Goal: Task Accomplishment & Management: Use online tool/utility

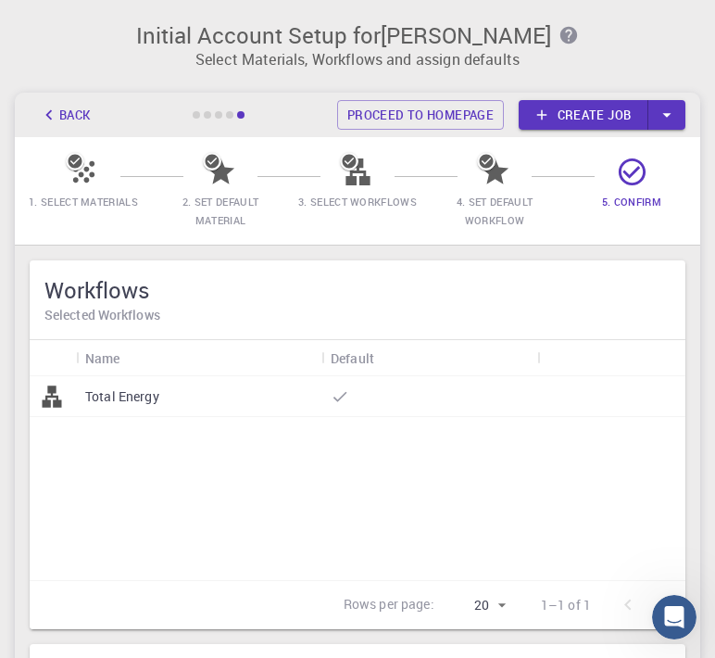
click at [418, 469] on div "Total Energy" at bounding box center [358, 478] width 656 height 204
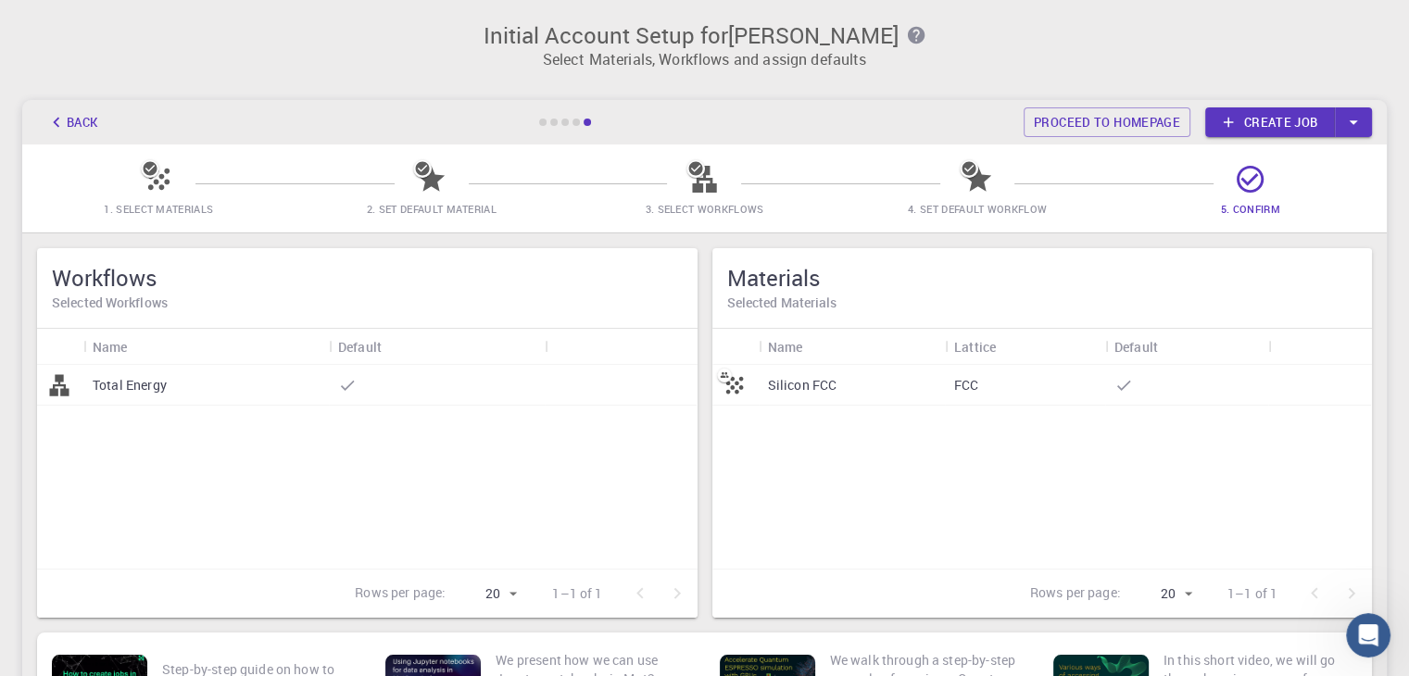
click at [815, 393] on p "Silicon FCC" at bounding box center [802, 385] width 69 height 19
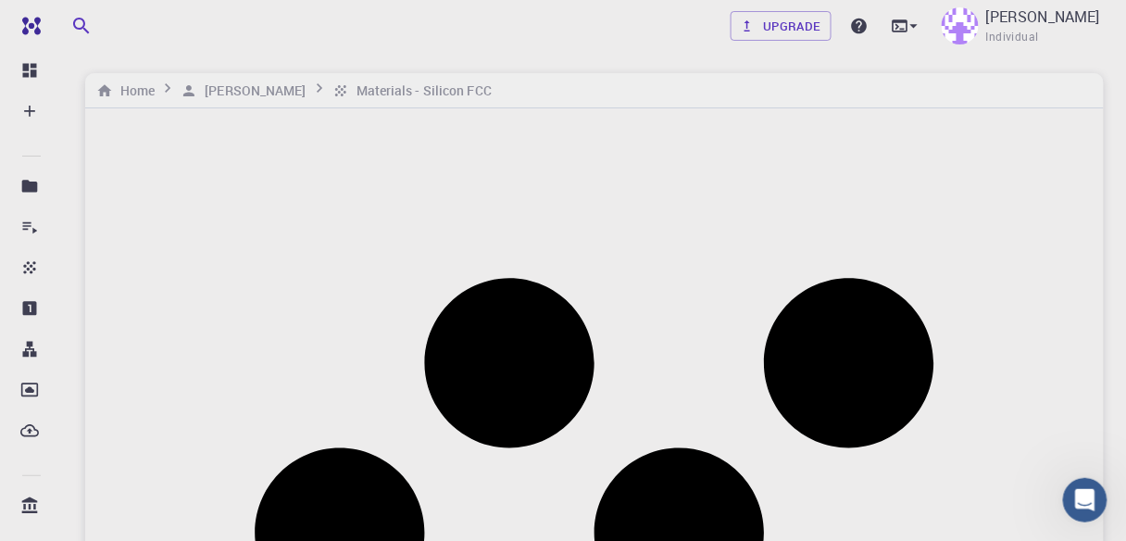
scroll to position [148, 0]
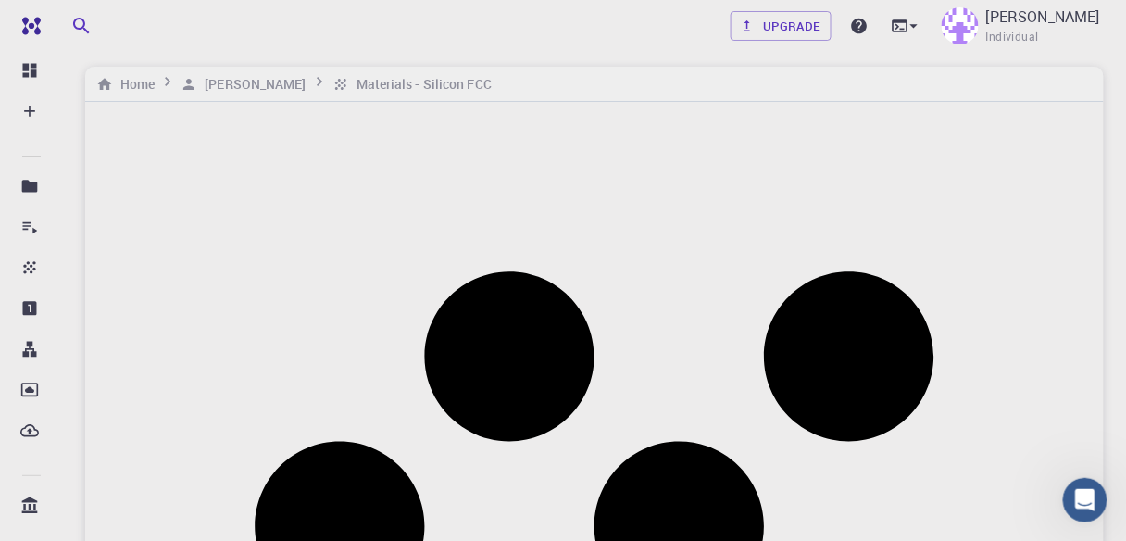
scroll to position [0, 0]
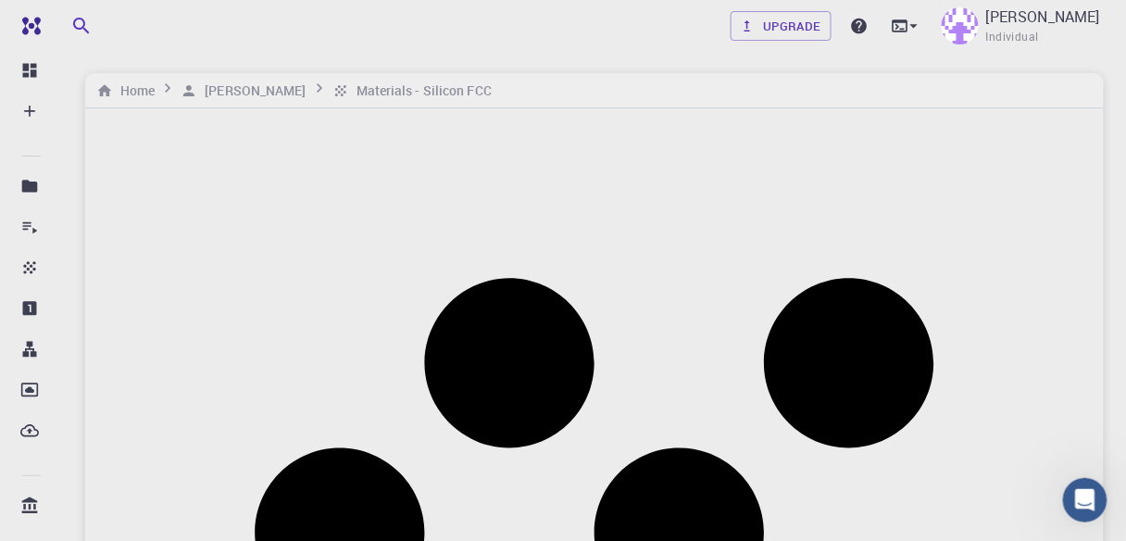
drag, startPoint x: 900, startPoint y: 326, endPoint x: 769, endPoint y: 355, distance: 134.6
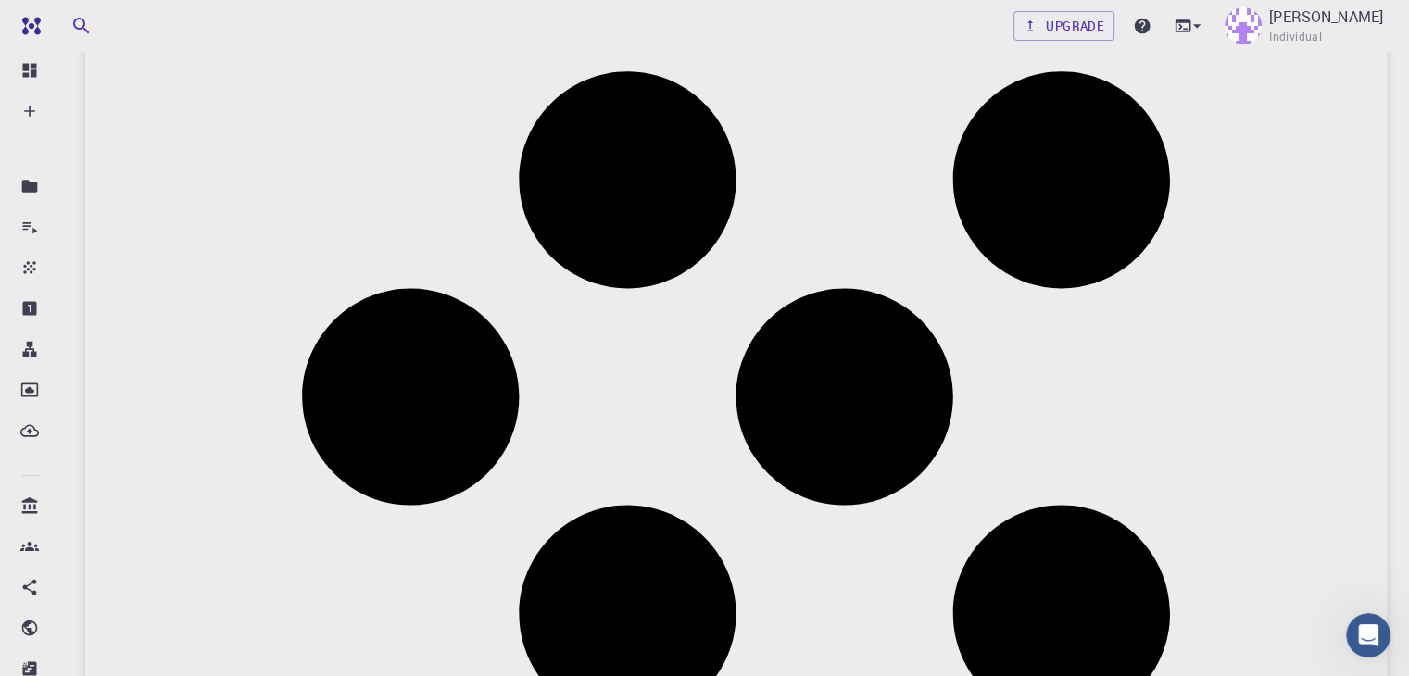
scroll to position [278, 0]
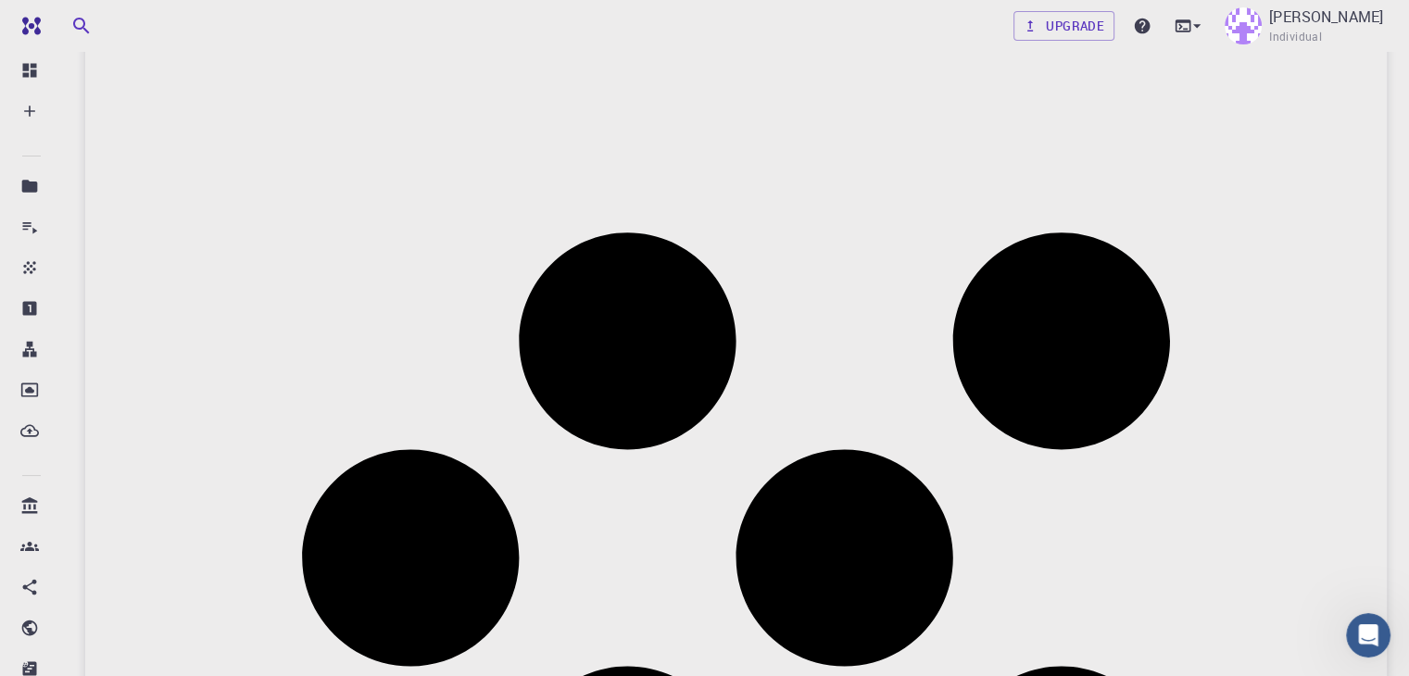
click at [897, 327] on div "Auto Rotate" at bounding box center [903, 354] width 150 height 54
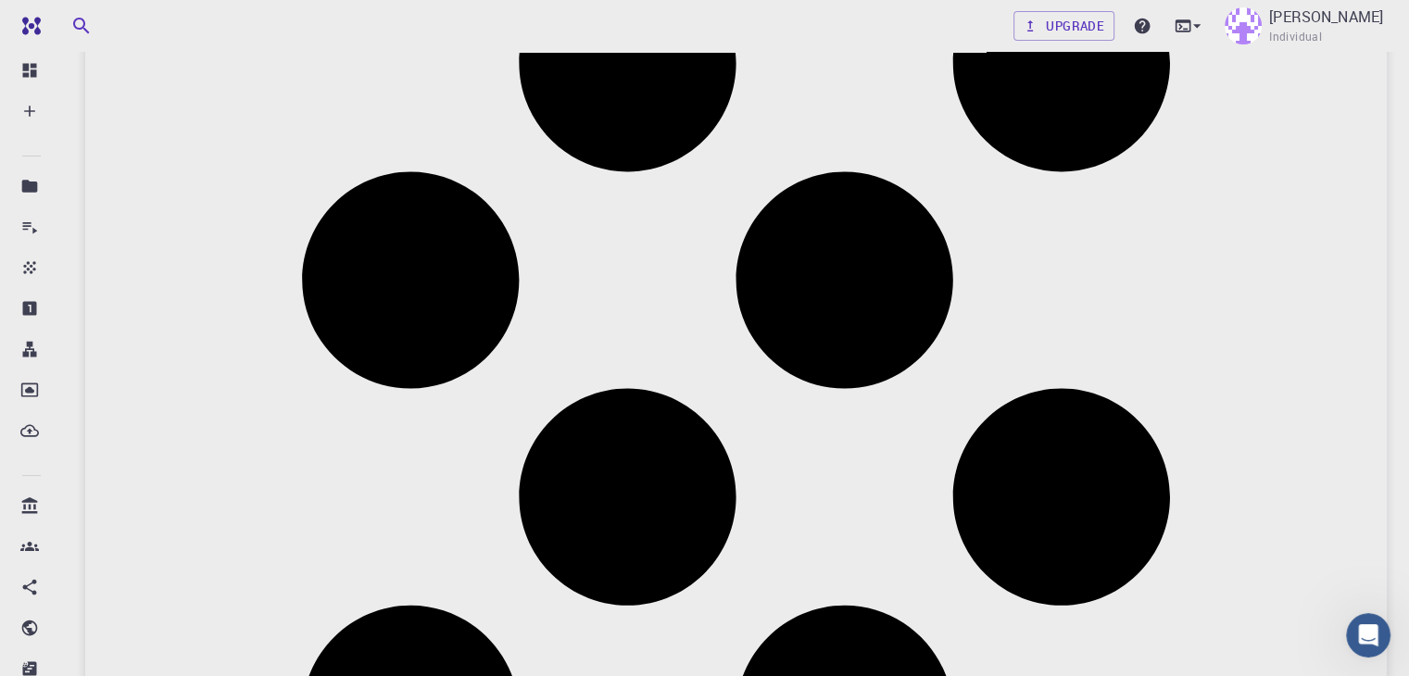
scroll to position [0, 0]
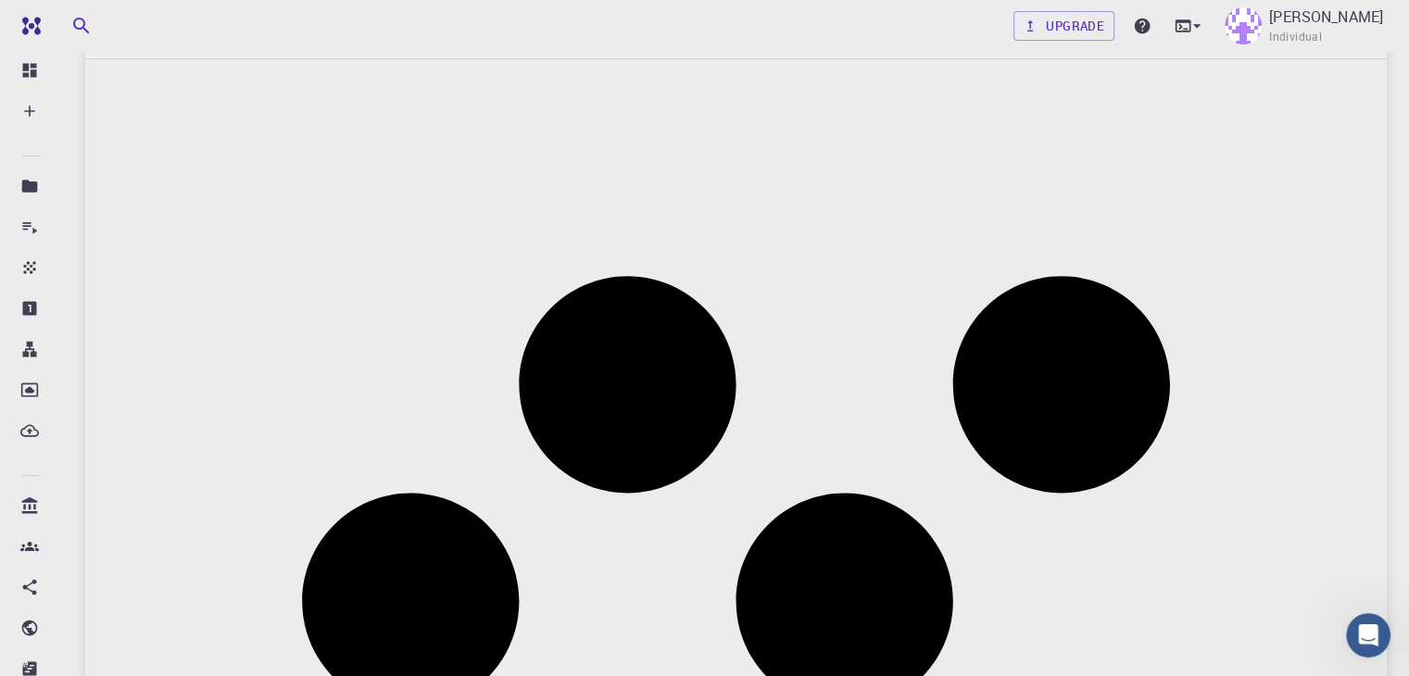
scroll to position [463, 0]
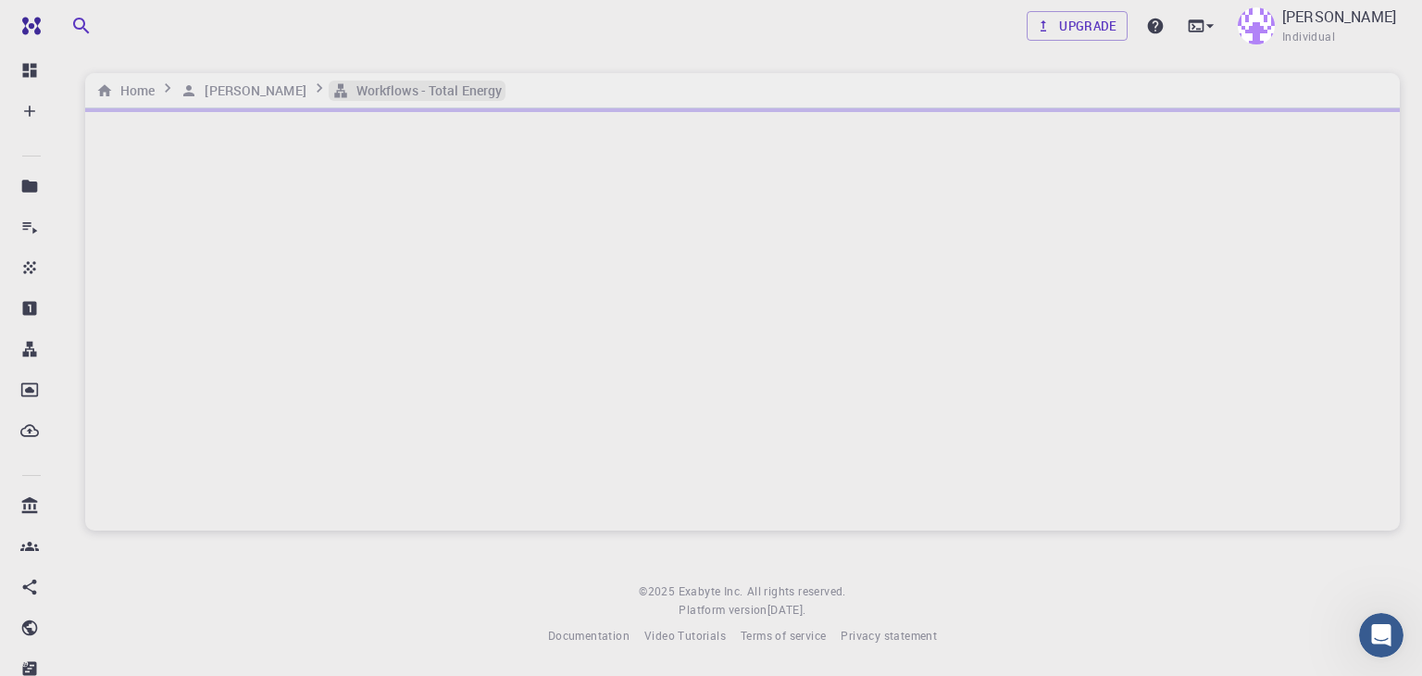
click at [411, 81] on h6 "Workflows - Total Energy" at bounding box center [425, 91] width 153 height 20
click at [259, 93] on h6 "[PERSON_NAME]" at bounding box center [251, 91] width 108 height 20
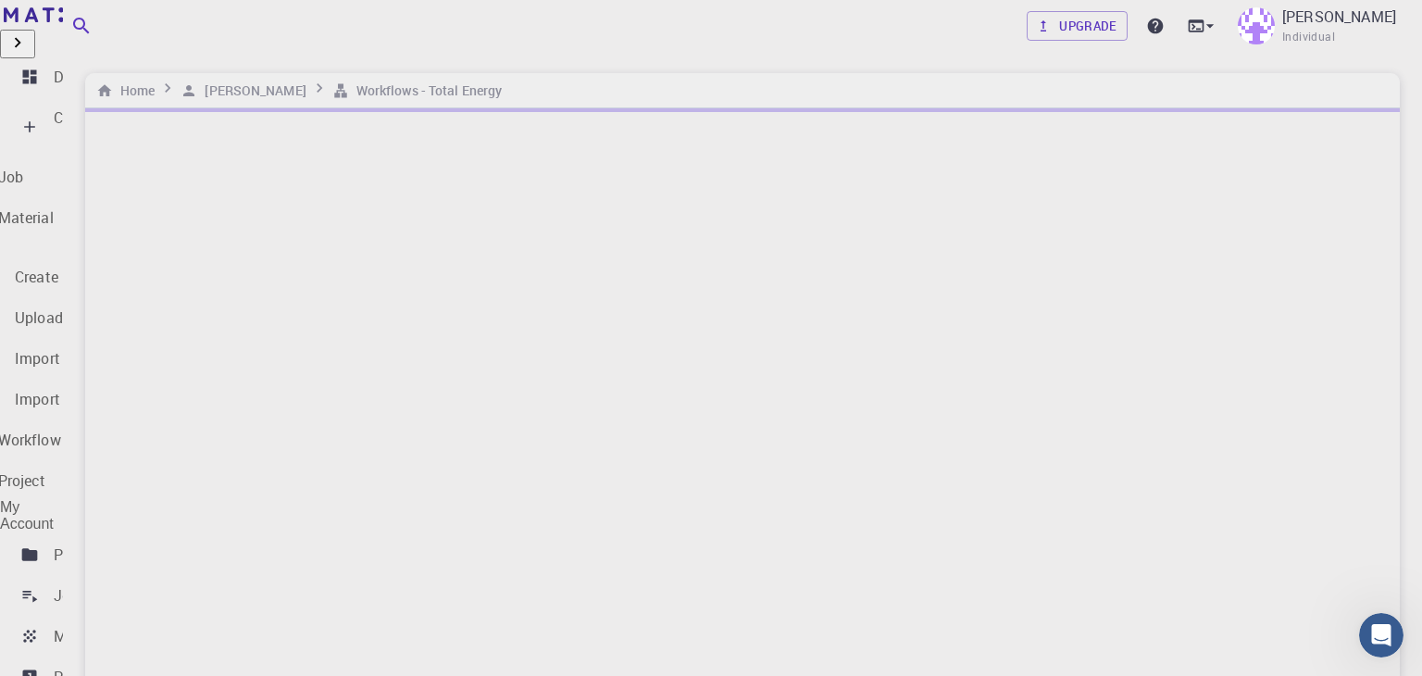
click at [97, 119] on div "Create" at bounding box center [76, 126] width 44 height 41
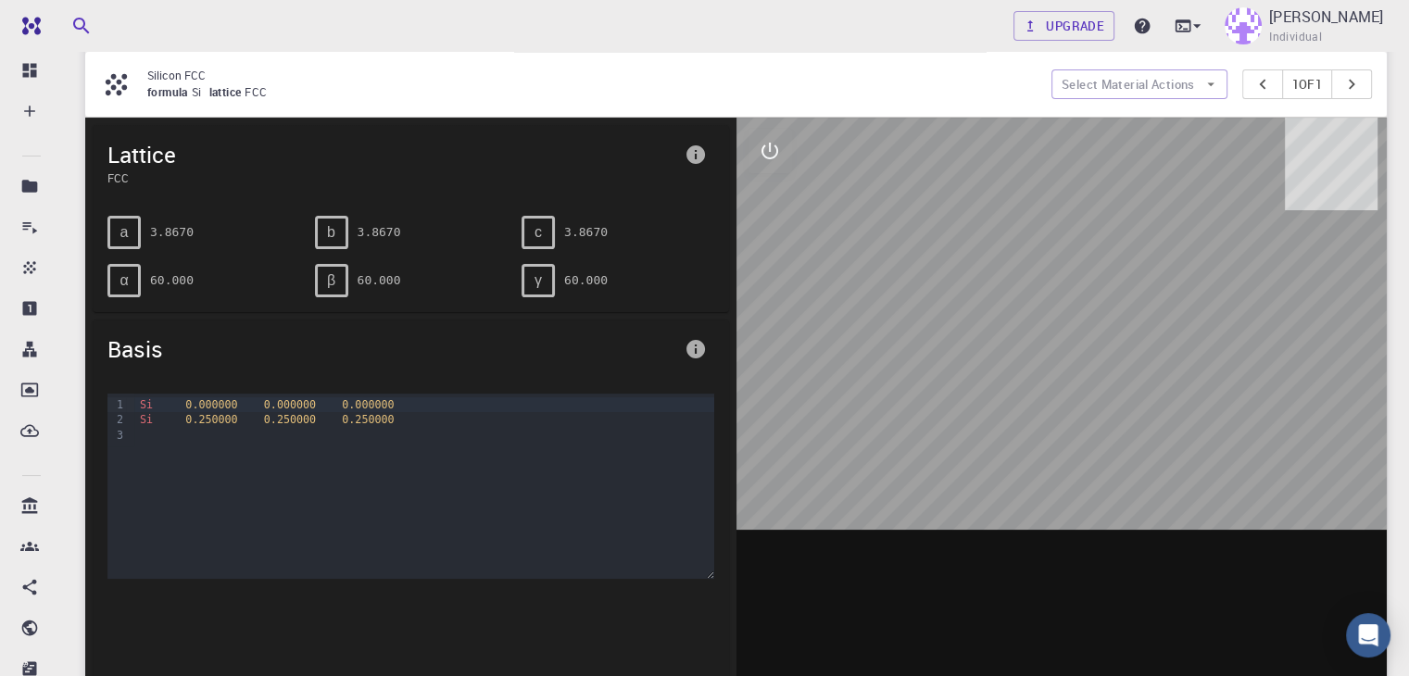
scroll to position [185, 0]
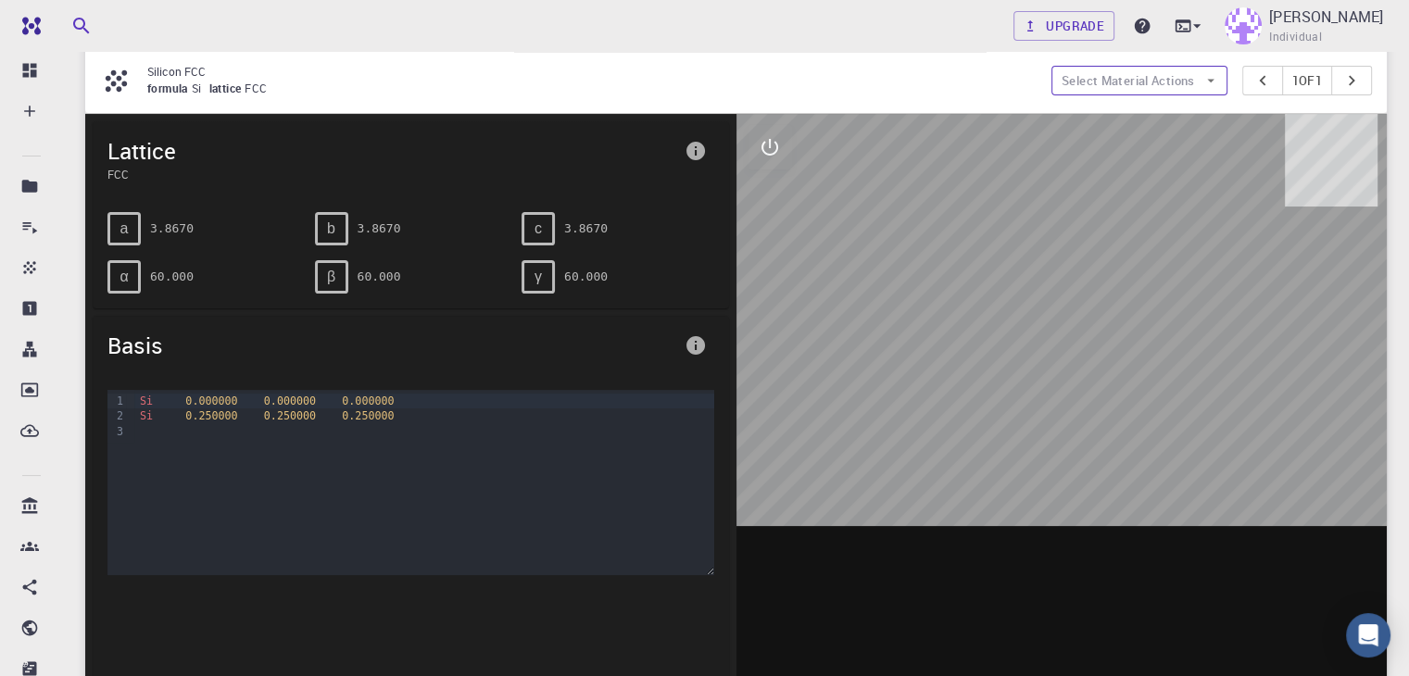
click at [1163, 83] on button "Select Material Actions" at bounding box center [1139, 81] width 176 height 30
click at [1145, 114] on span "Add materials" at bounding box center [1149, 116] width 113 height 19
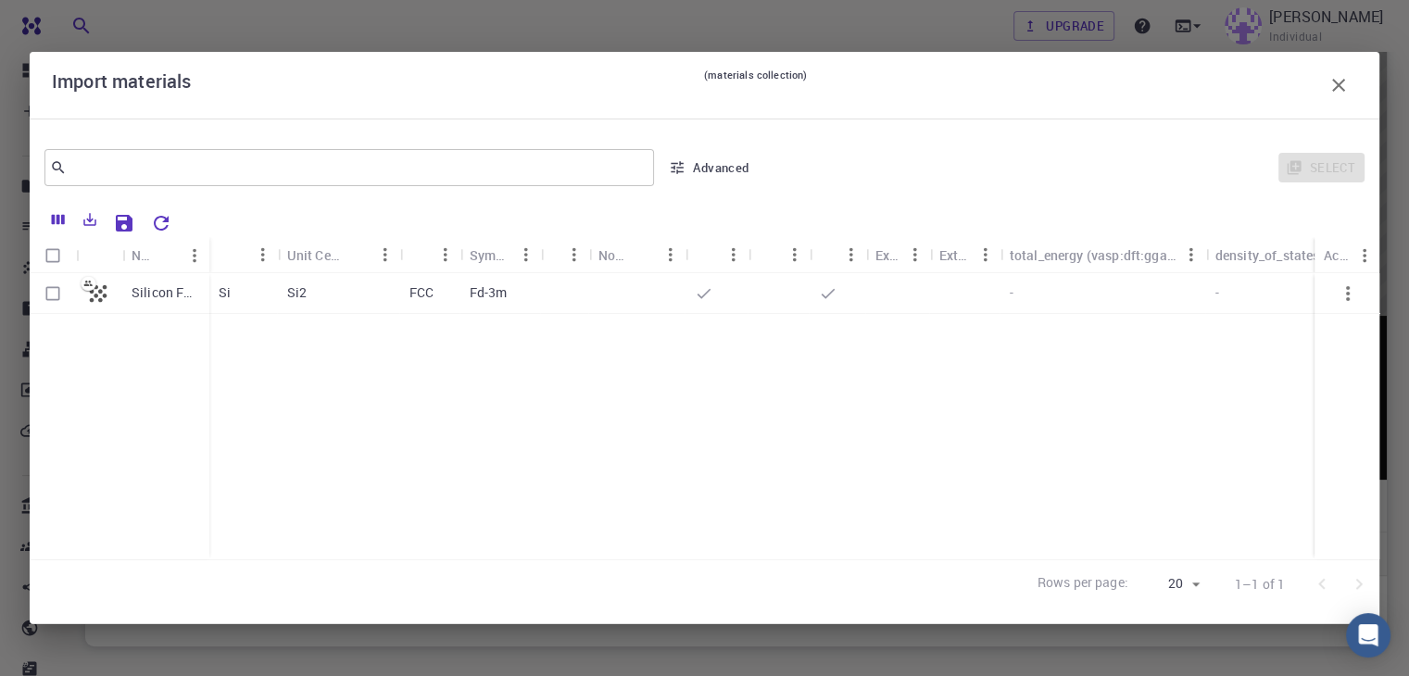
scroll to position [44, 0]
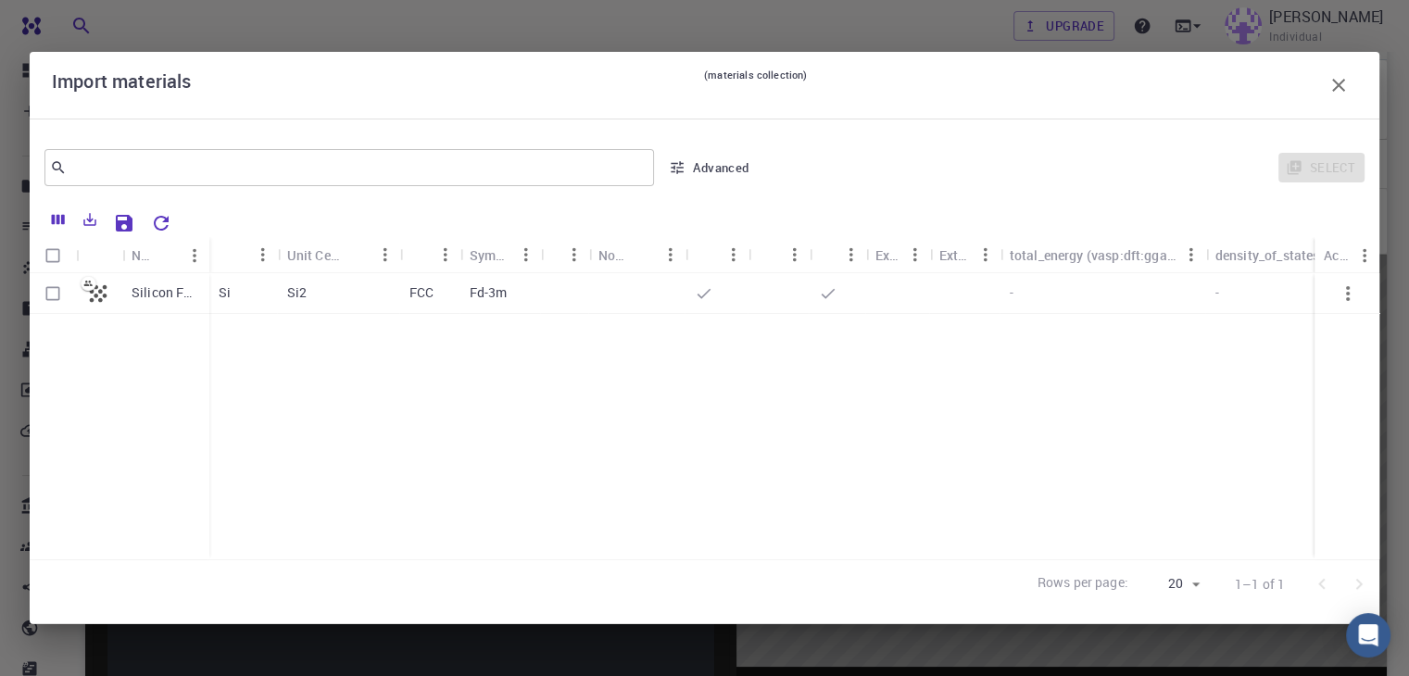
click at [726, 160] on button "Advanced" at bounding box center [709, 168] width 96 height 30
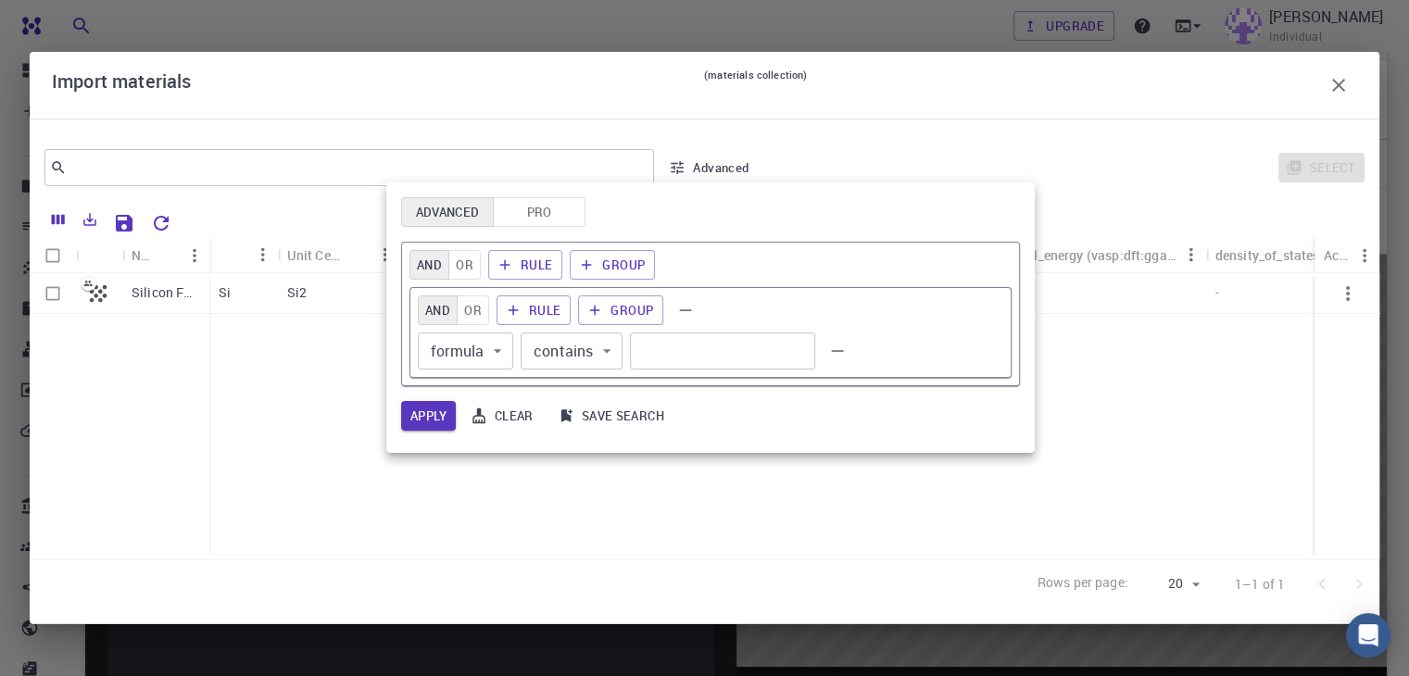
click at [726, 160] on div at bounding box center [704, 338] width 1409 height 676
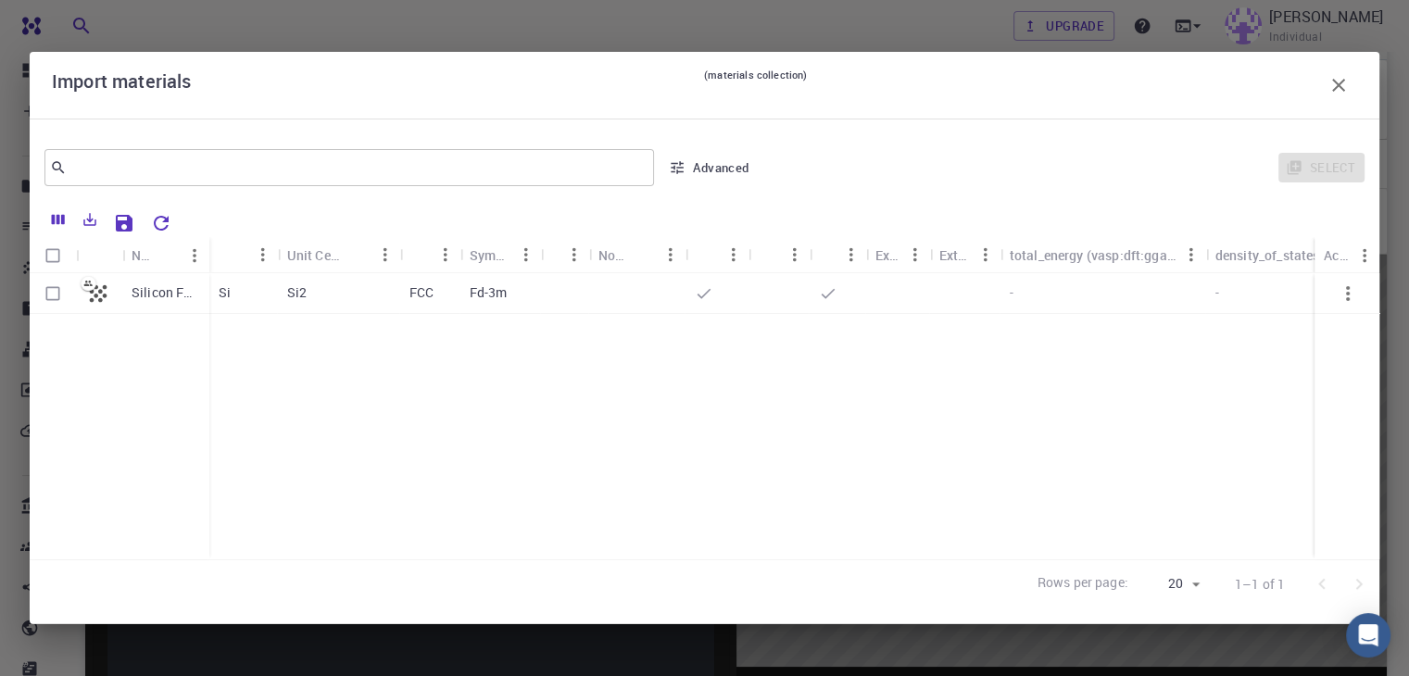
click at [1340, 83] on icon "button" at bounding box center [1338, 85] width 13 height 13
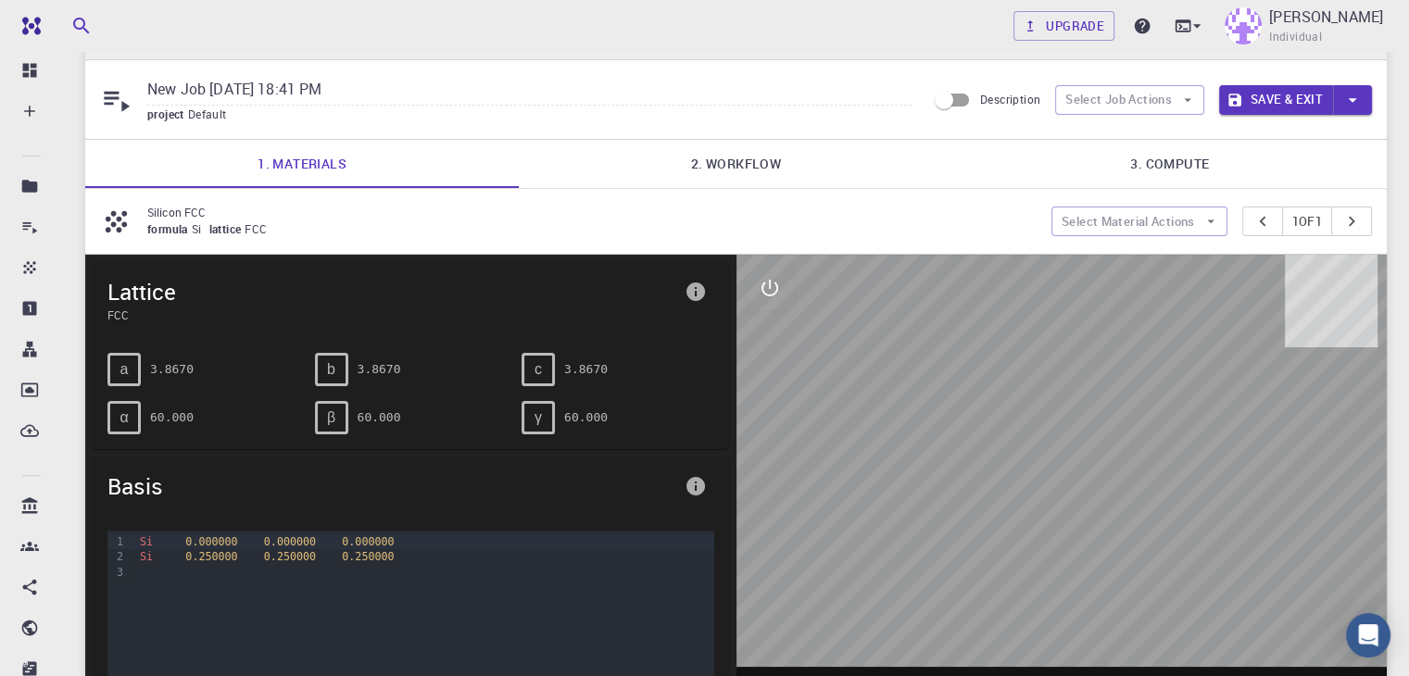
click at [954, 179] on link "3. Compute" at bounding box center [1169, 164] width 433 height 48
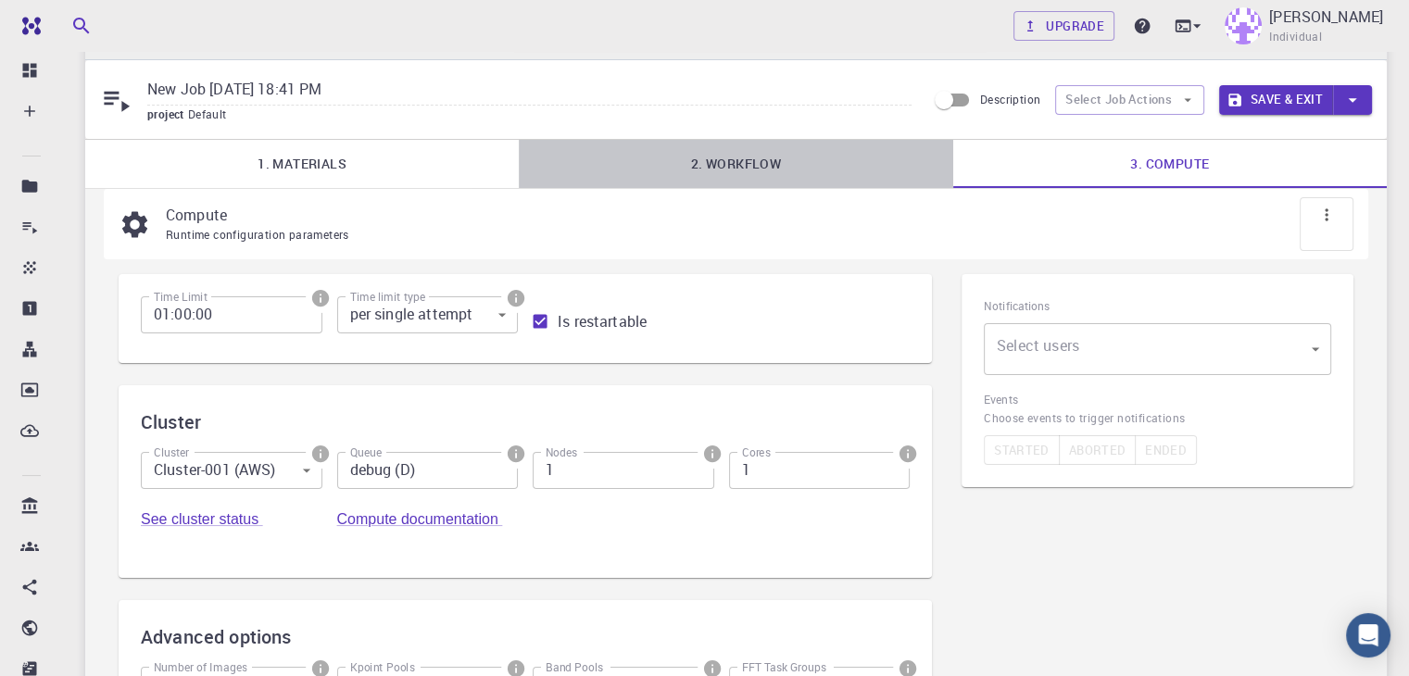
click at [687, 164] on link "2. Workflow" at bounding box center [735, 164] width 433 height 48
click at [354, 170] on link "1. Materials" at bounding box center [301, 164] width 433 height 48
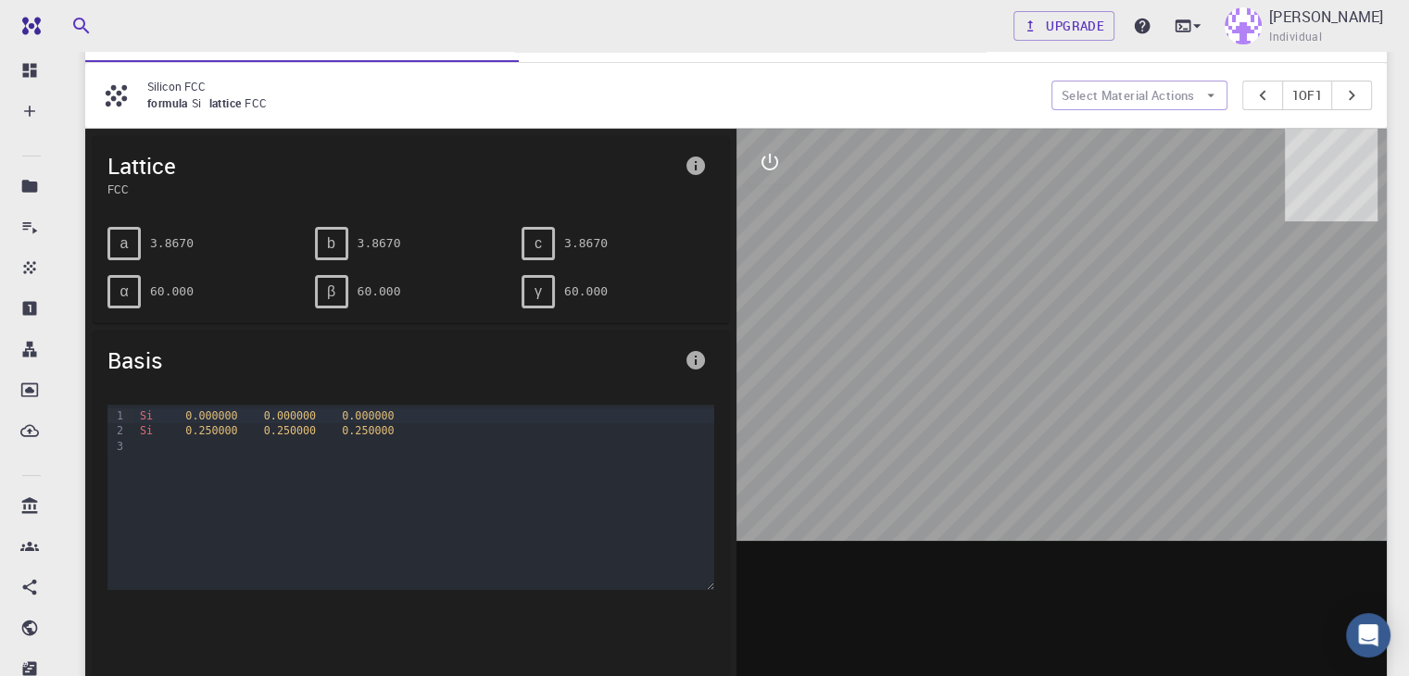
scroll to position [0, 0]
